Goal: Check status: Check status

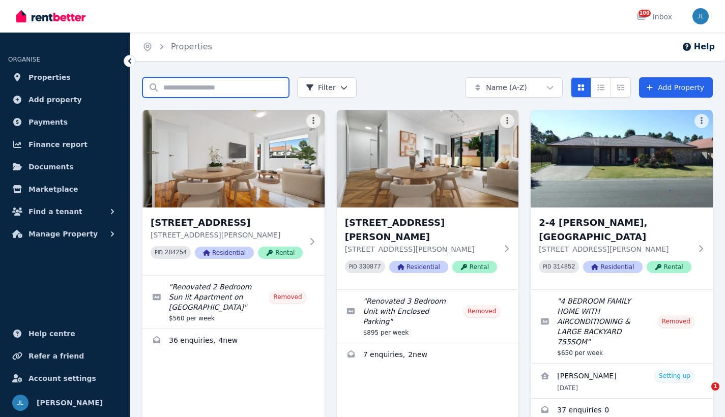
click at [229, 91] on input "Search properties" at bounding box center [215, 87] width 146 height 20
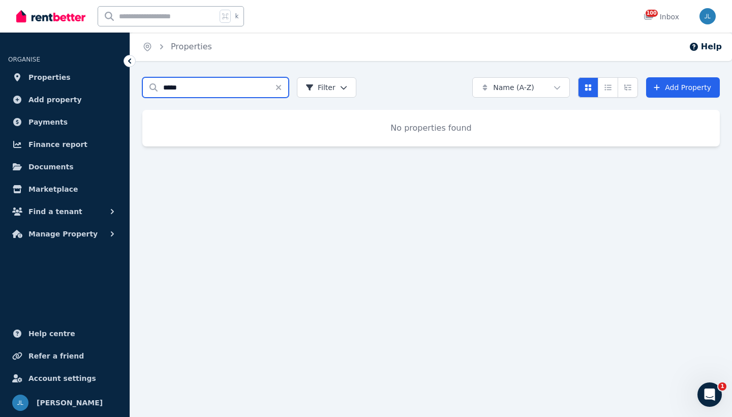
click at [220, 91] on input "****" at bounding box center [215, 87] width 146 height 20
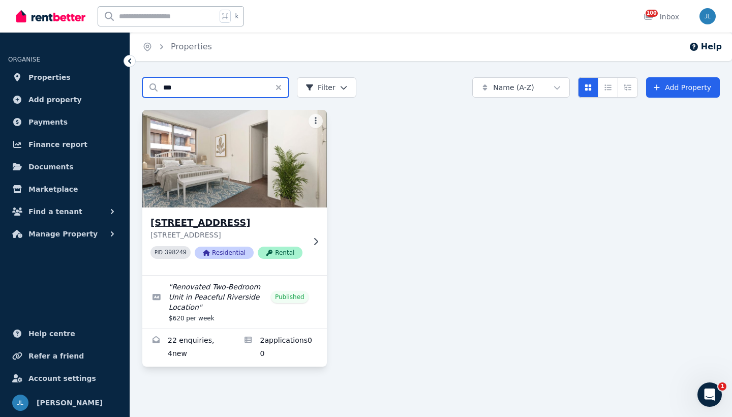
type input "***"
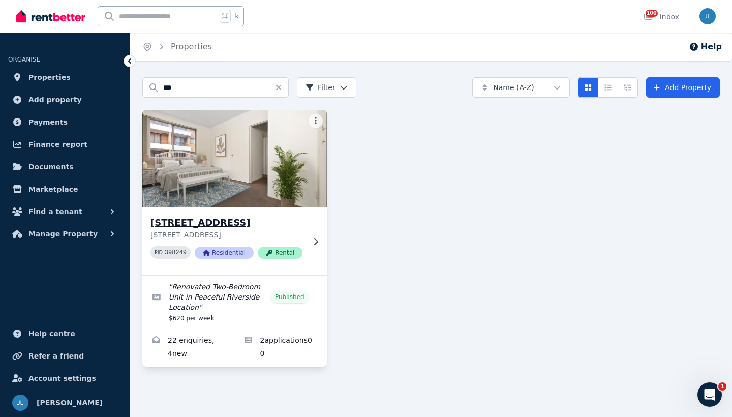
click at [199, 173] on img at bounding box center [235, 158] width 194 height 103
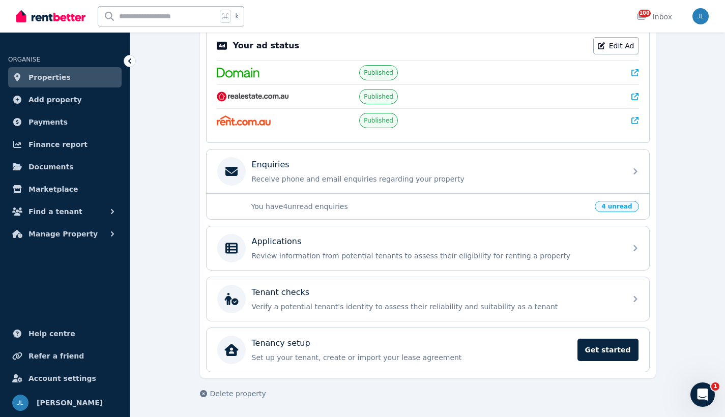
scroll to position [215, 0]
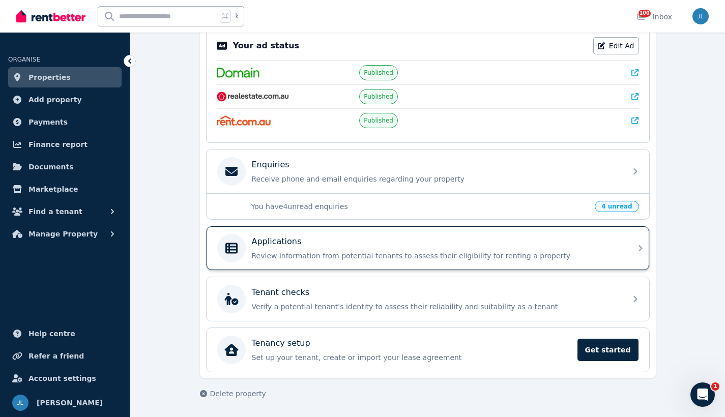
click at [270, 247] on p "Applications" at bounding box center [277, 241] width 50 height 12
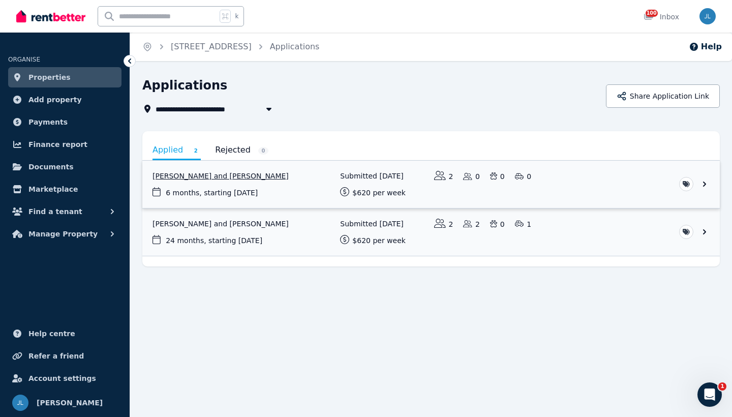
click at [224, 178] on link "View application: Neha Tamang and Roshan Khatri" at bounding box center [431, 184] width 578 height 47
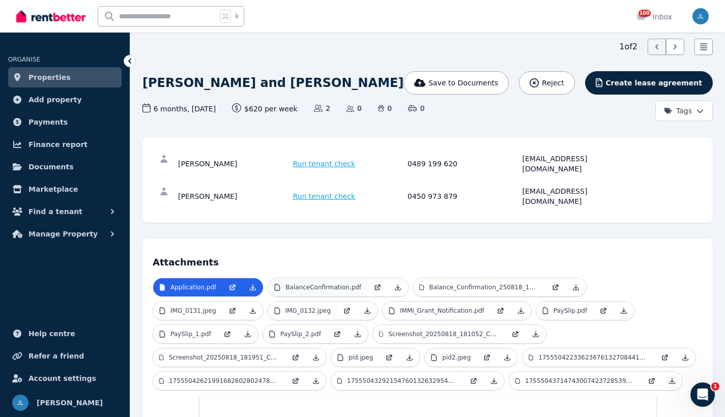
scroll to position [48, 0]
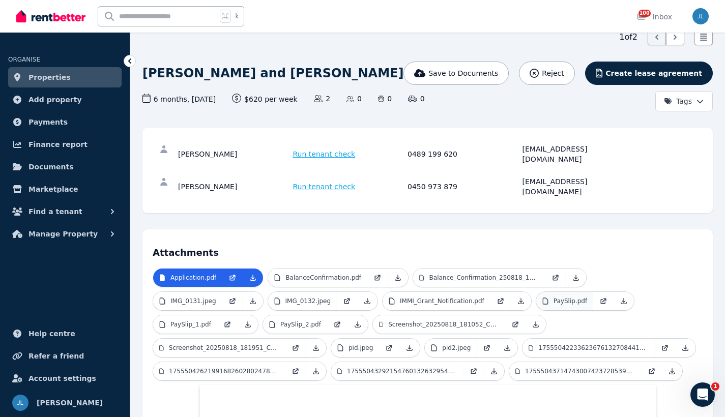
click at [553, 297] on p "PaySlip.pdf" at bounding box center [570, 301] width 34 height 8
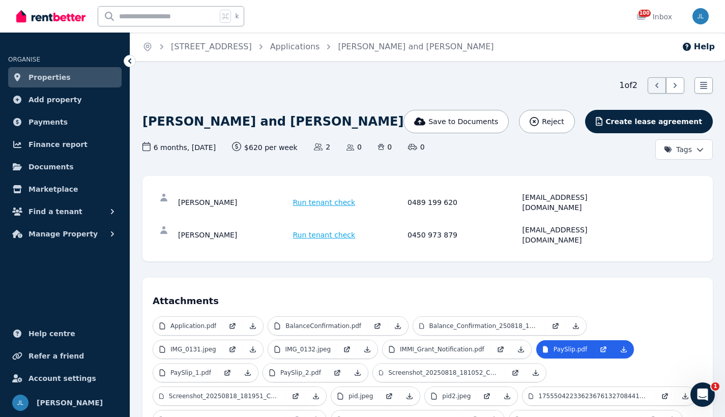
scroll to position [0, 0]
click at [130, 58] on icon at bounding box center [130, 61] width 10 height 10
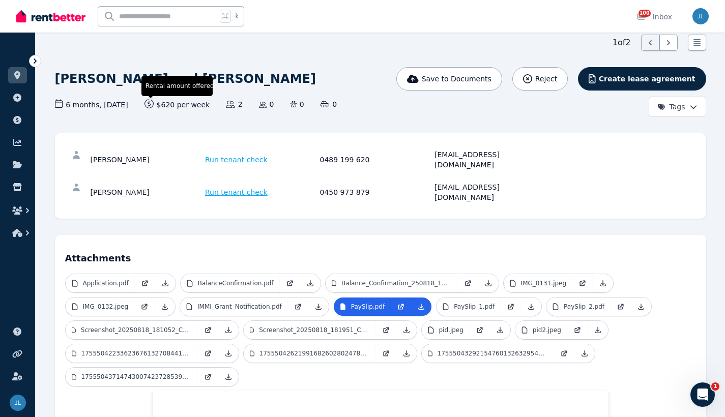
scroll to position [50, 0]
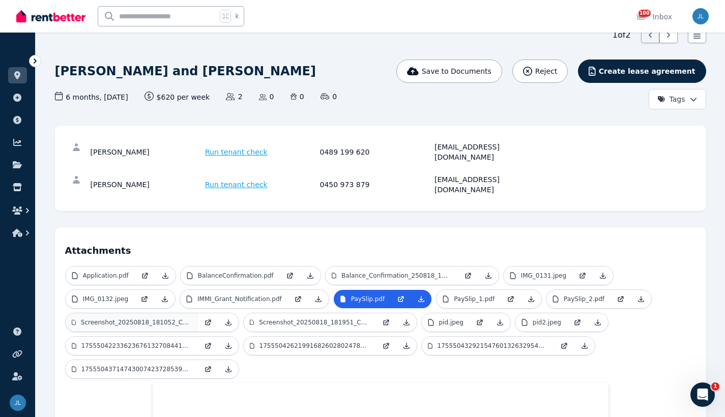
click at [138, 318] on p "Screenshot_20250818_181052_CommBank.jpg" at bounding box center [136, 322] width 111 height 8
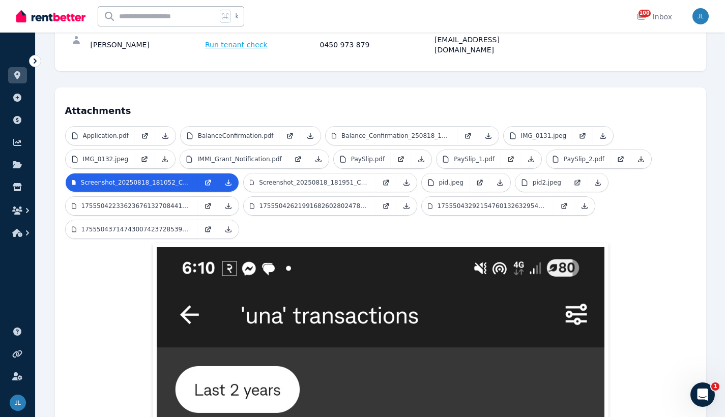
scroll to position [121, 0]
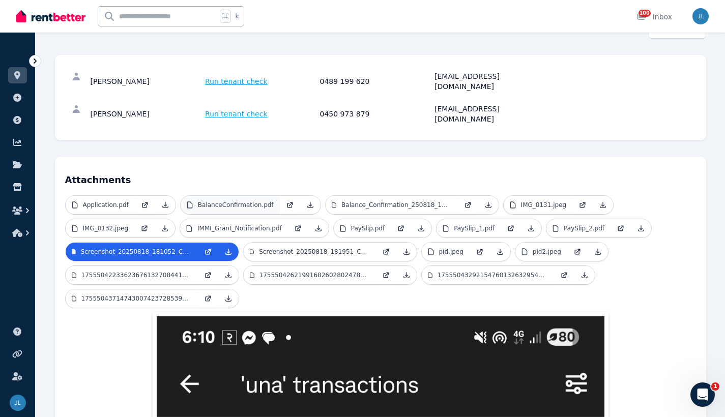
click at [239, 201] on p "BalanceConfirmation.pdf" at bounding box center [236, 205] width 76 height 8
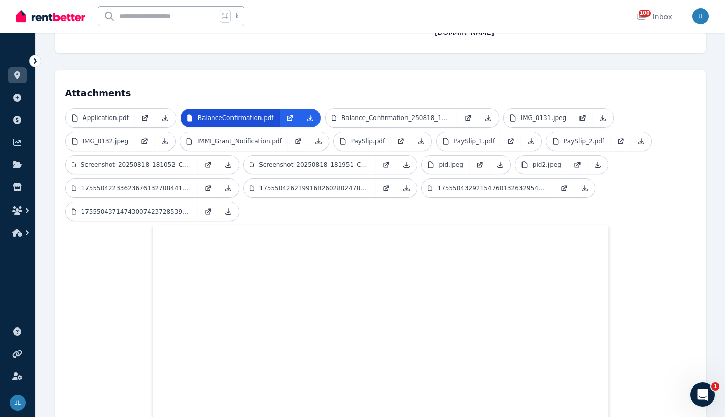
scroll to position [86, 0]
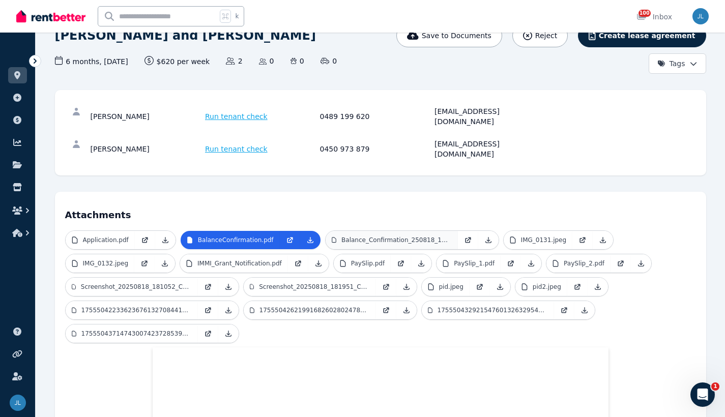
click at [351, 236] on p "Balance_Confirmation_250818_181303.jpg" at bounding box center [396, 240] width 110 height 8
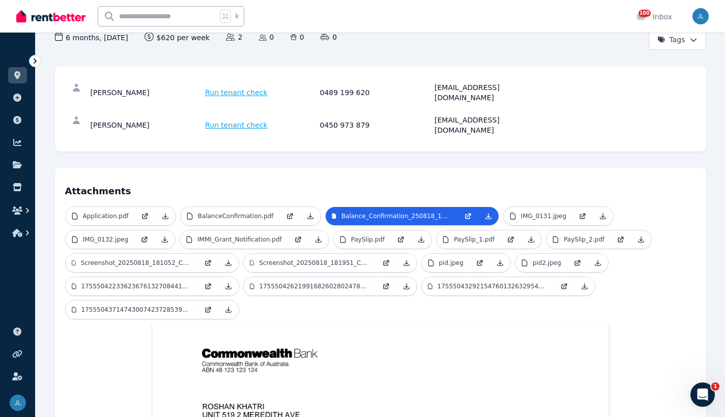
scroll to position [78, 0]
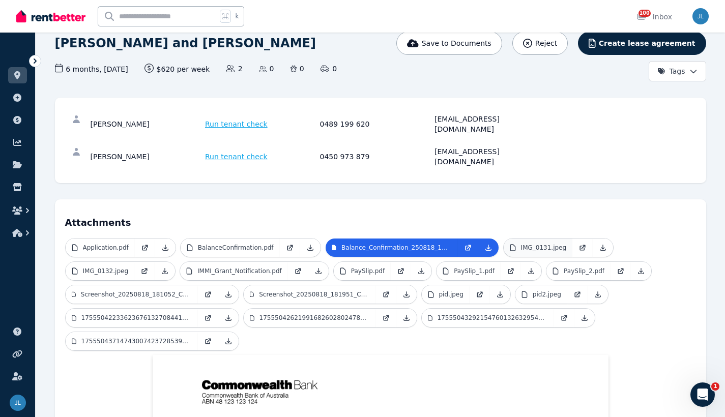
click at [525, 244] on p "IMG_0131.jpeg" at bounding box center [544, 248] width 46 height 8
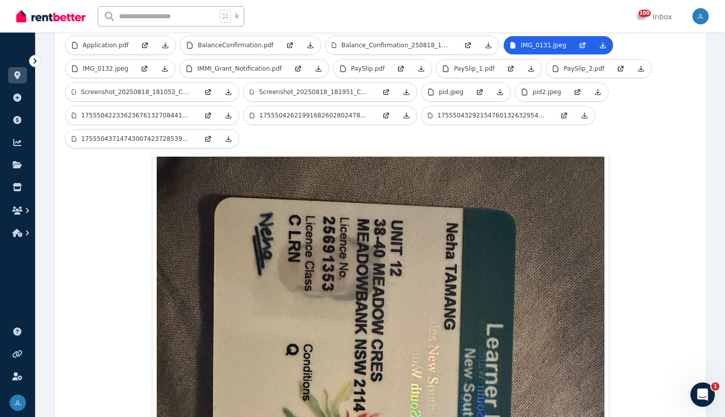
scroll to position [272, 0]
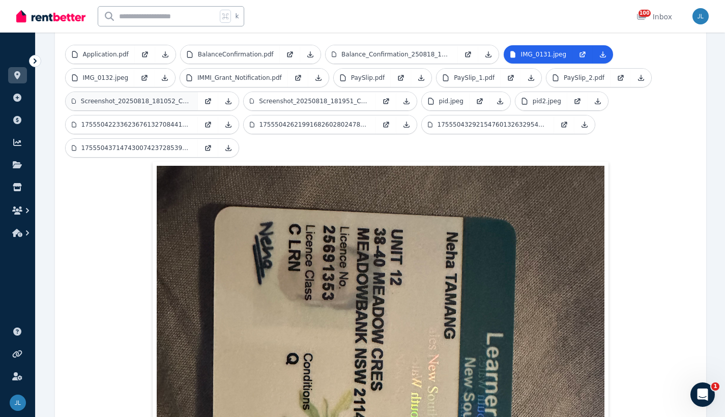
click at [142, 97] on p "Screenshot_20250818_181052_CommBank.jpg" at bounding box center [136, 101] width 111 height 8
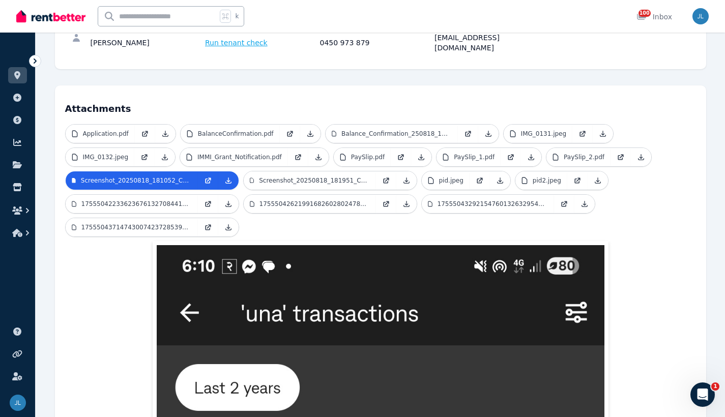
scroll to position [155, 0]
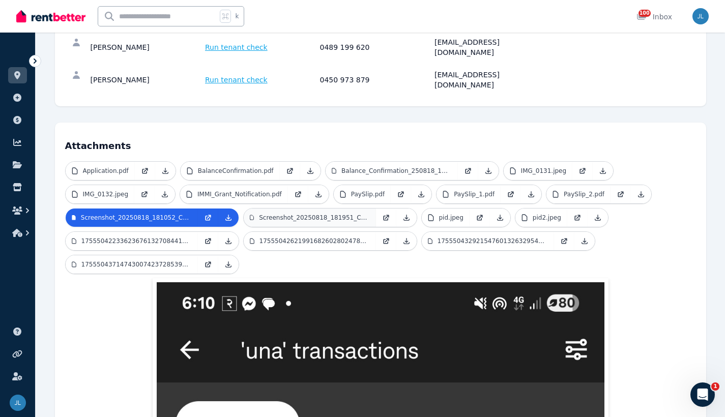
click at [285, 214] on p "Screenshot_20250818_181951_Coi_nSpot.jpg" at bounding box center [314, 218] width 110 height 8
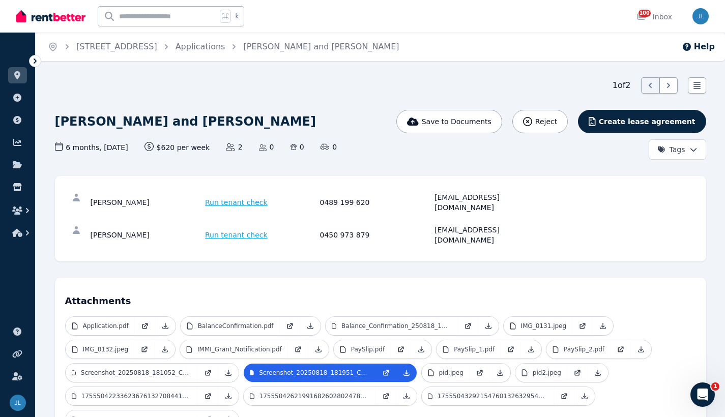
scroll to position [0, 0]
click at [34, 62] on icon at bounding box center [35, 61] width 10 height 10
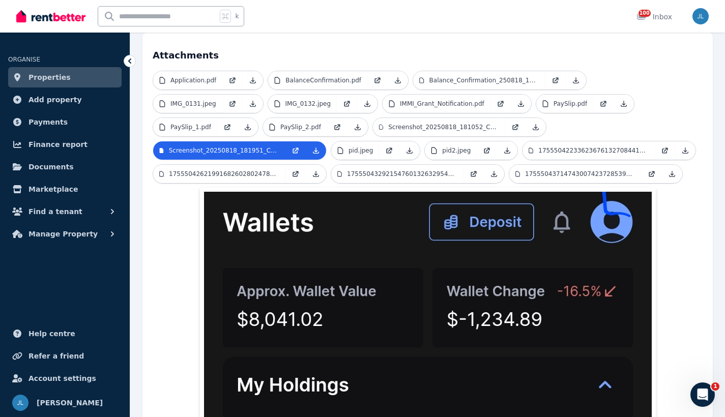
scroll to position [240, 0]
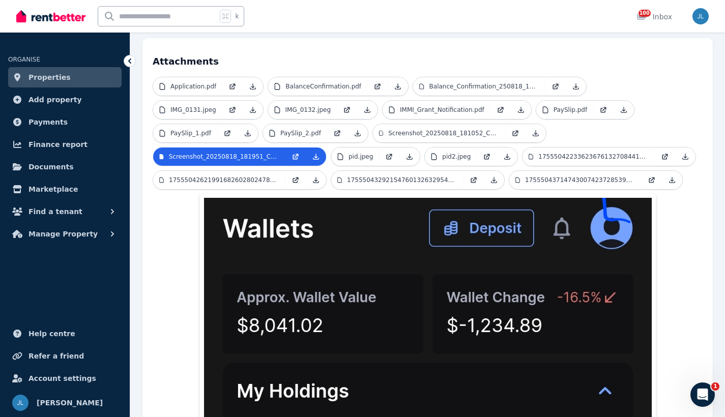
click at [126, 65] on icon at bounding box center [130, 61] width 10 height 10
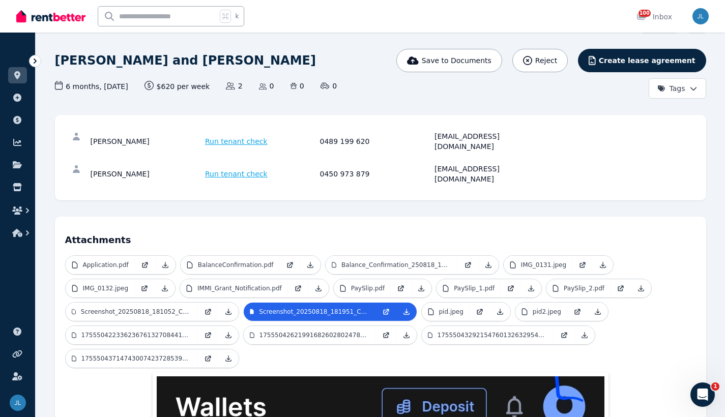
scroll to position [86, 0]
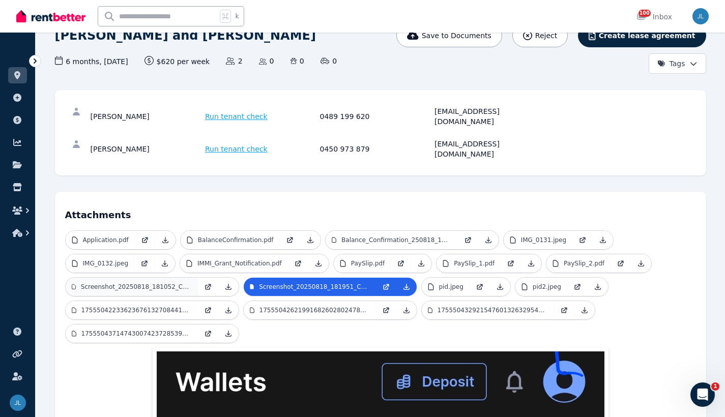
click at [169, 283] on p "Screenshot_20250818_181052_CommBank.jpg" at bounding box center [136, 287] width 111 height 8
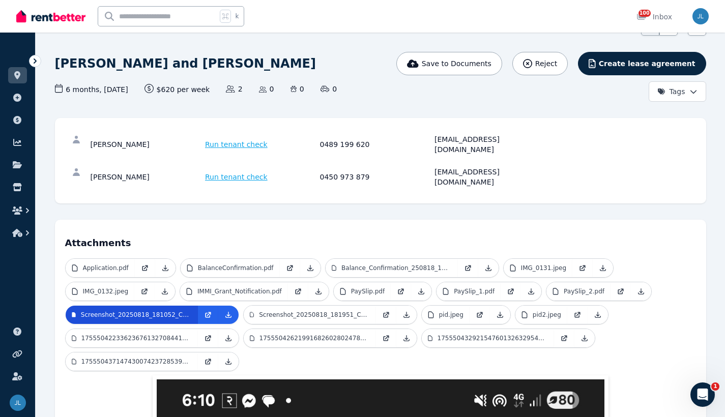
scroll to position [34, 0]
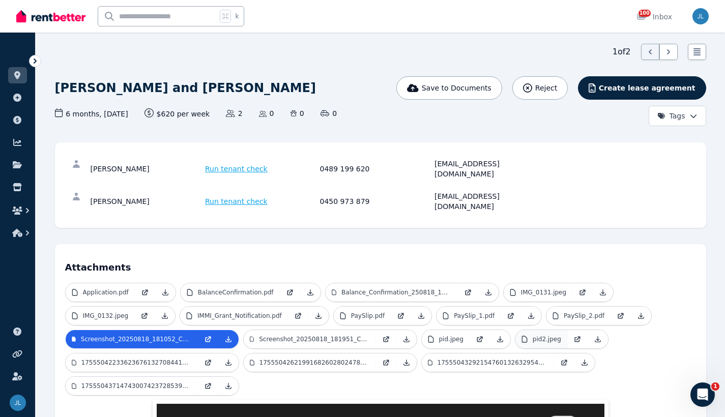
click at [541, 335] on p "pid2.jpeg" at bounding box center [546, 339] width 28 height 8
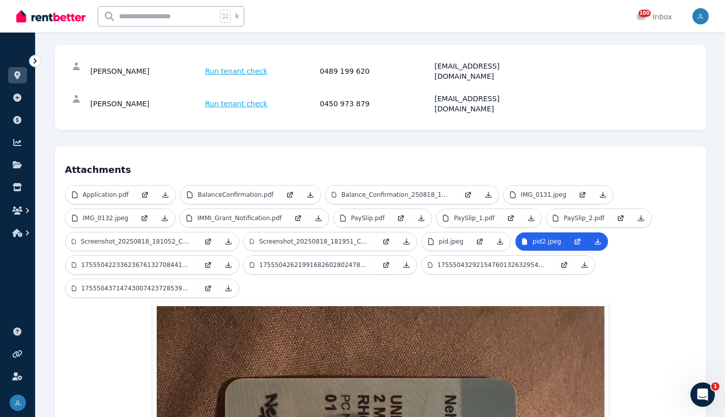
scroll to position [0, 0]
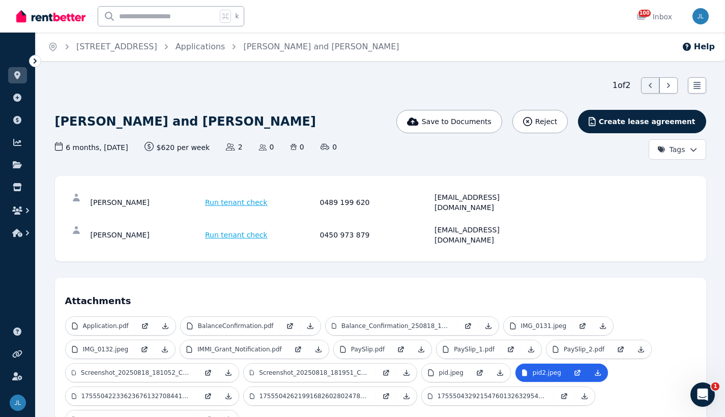
click at [68, 46] on icon "Breadcrumb" at bounding box center [67, 47] width 10 height 10
click at [36, 61] on icon at bounding box center [35, 60] width 3 height 5
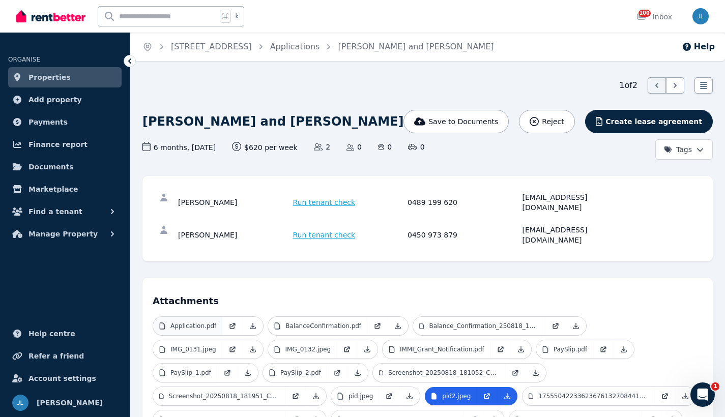
click at [199, 322] on p "Application.pdf" at bounding box center [193, 326] width 46 height 8
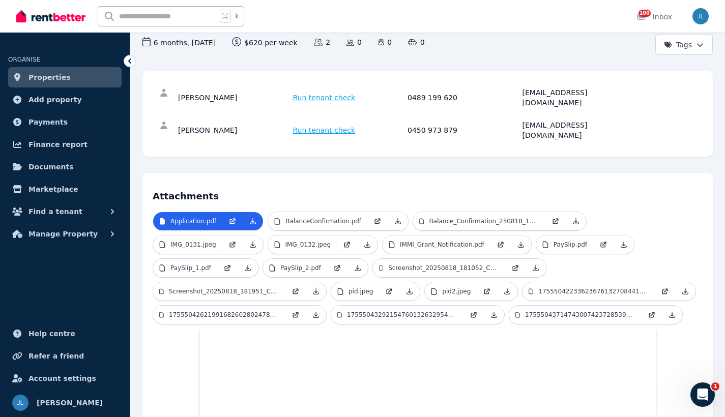
scroll to position [103, 0]
